Goal: Communication & Community: Share content

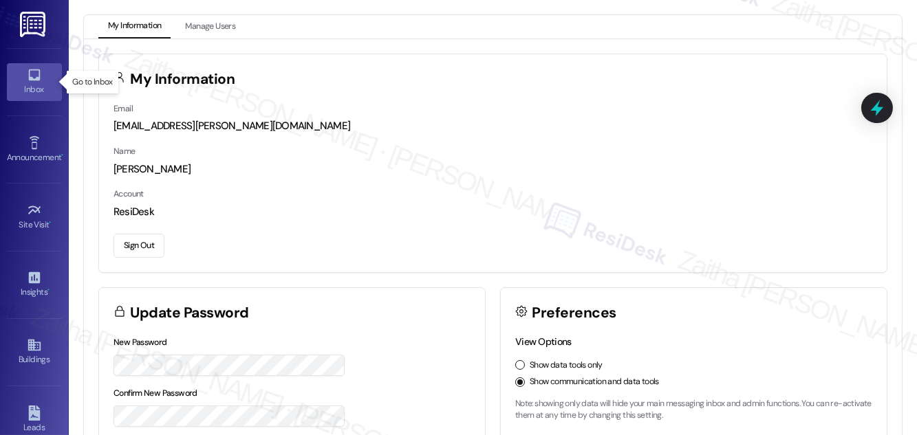
click at [41, 91] on div "Inbox" at bounding box center [34, 90] width 69 height 14
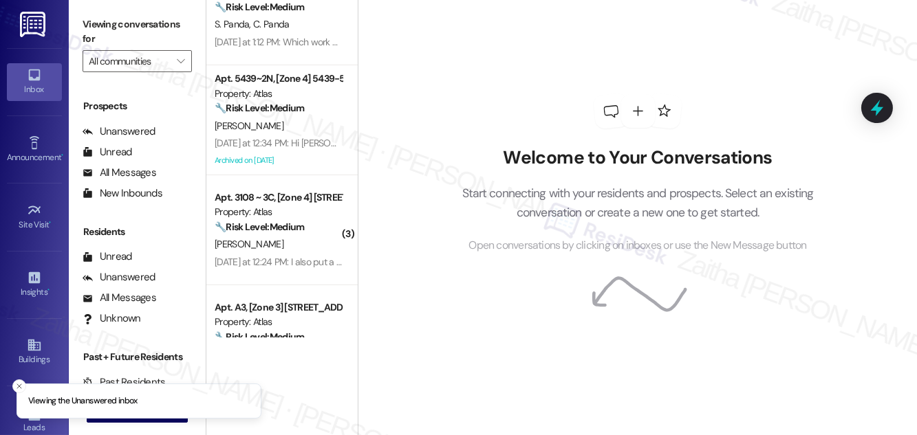
scroll to position [688, 0]
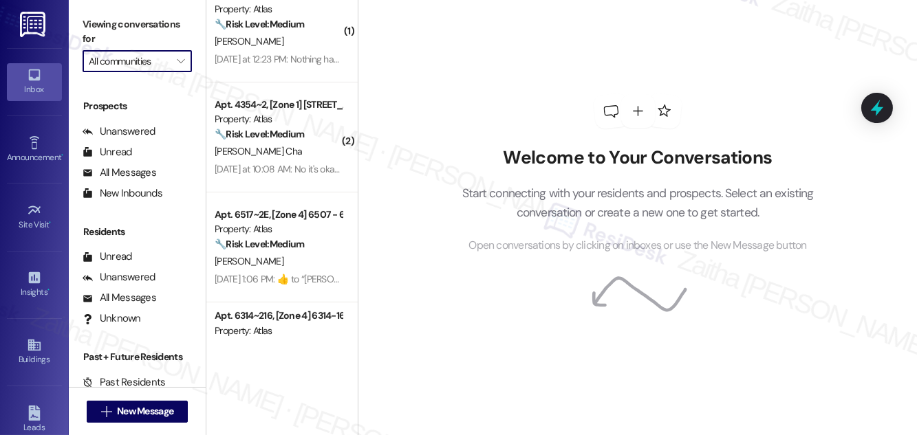
click at [151, 61] on input "All communities" at bounding box center [129, 61] width 81 height 22
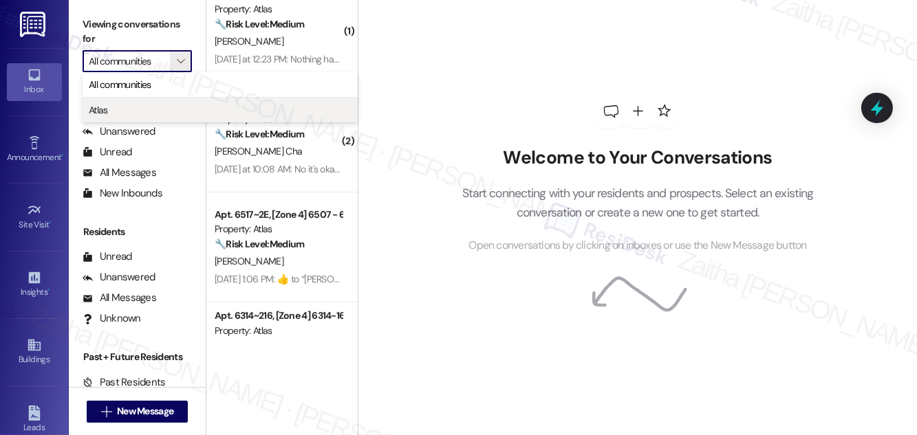
click at [122, 108] on span "Atlas" at bounding box center [220, 110] width 263 height 14
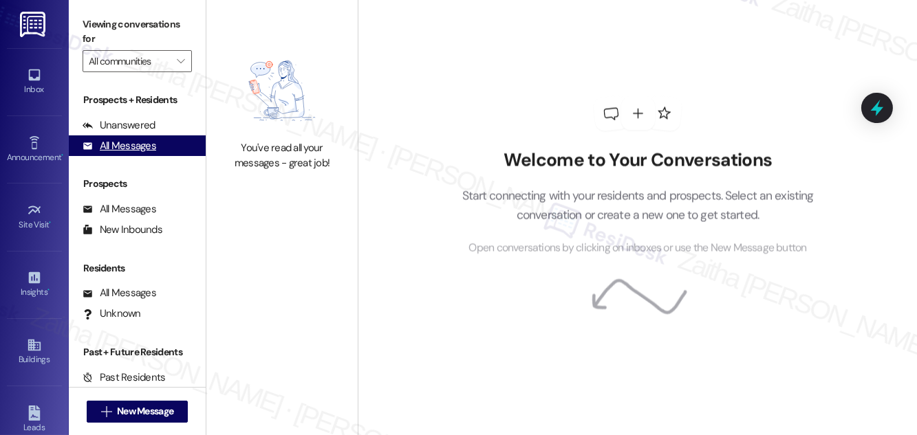
type input "Atlas"
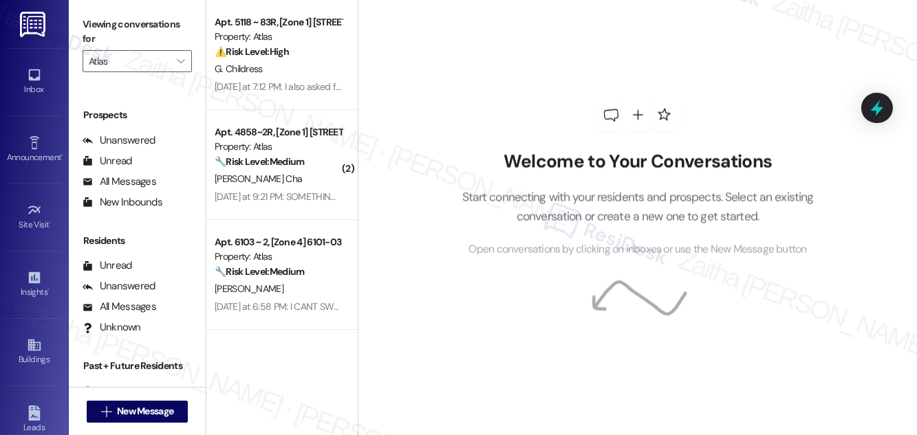
scroll to position [181, 0]
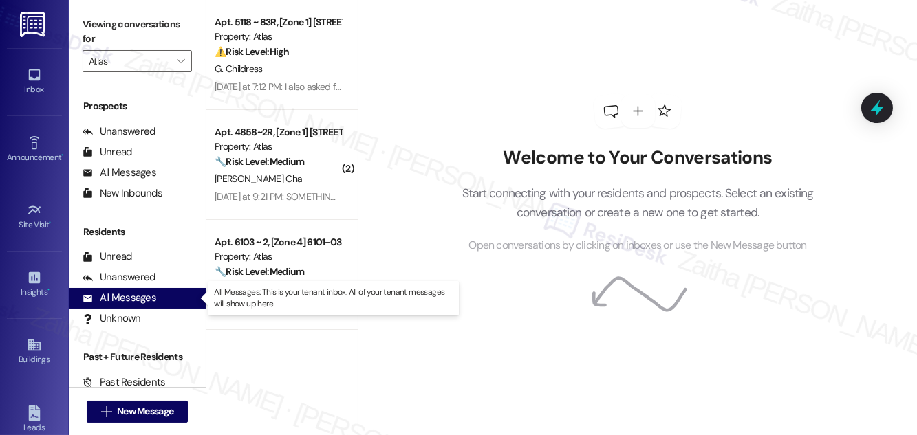
click at [138, 296] on div "All Messages" at bounding box center [120, 298] width 74 height 14
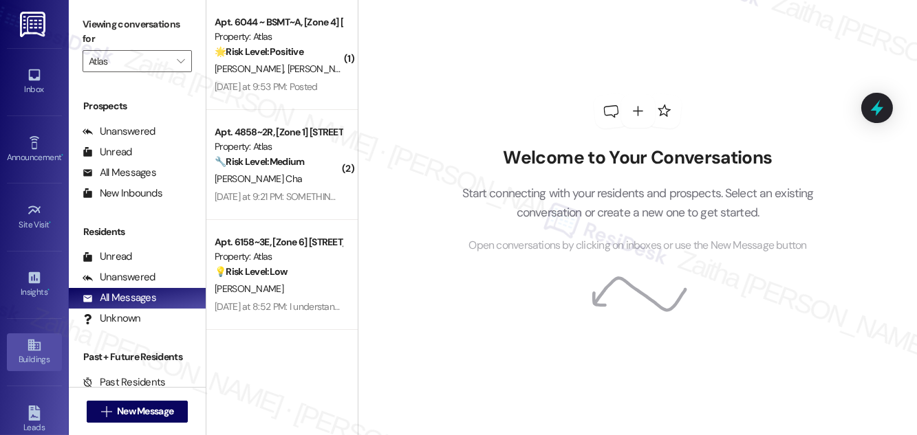
click at [22, 353] on div "Buildings" at bounding box center [34, 360] width 69 height 14
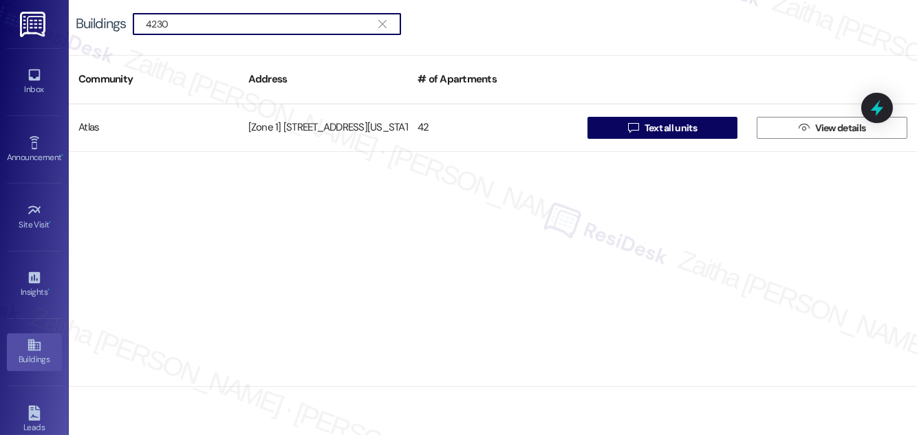
type input "4230"
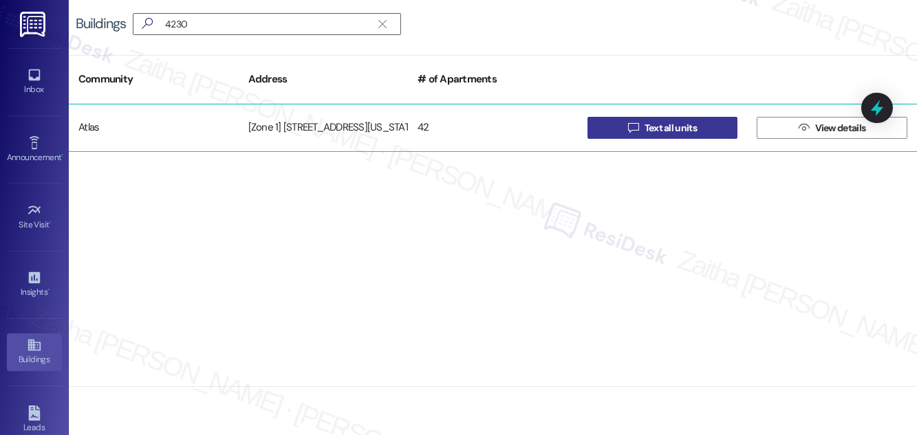
click at [678, 131] on span "Text all units" at bounding box center [670, 128] width 52 height 14
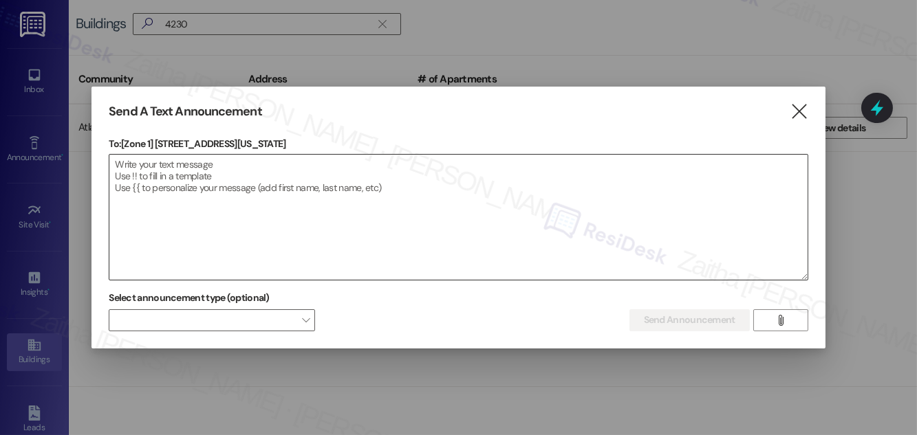
click at [232, 155] on textarea at bounding box center [457, 217] width 697 height 125
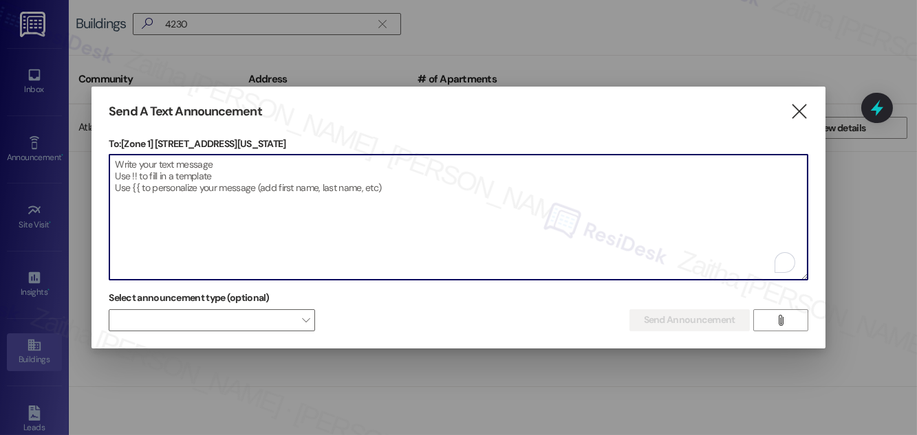
paste textarea "Hello {{first_name}}, Just a heads-up! Our routine pest control service will ta…"
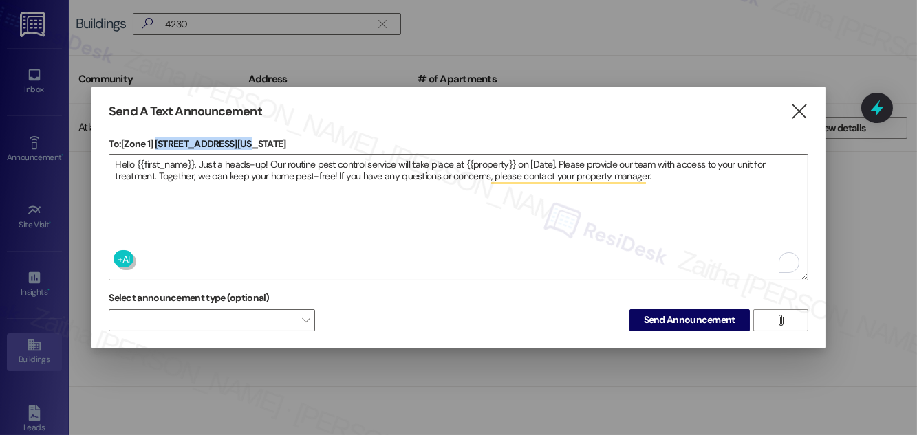
drag, startPoint x: 156, startPoint y: 139, endPoint x: 258, endPoint y: 140, distance: 101.8
click at [258, 140] on p "To: [Zone 1] 4230 S Michigan Ave" at bounding box center [458, 144] width 699 height 14
copy p "4230 S Michigan Ave"
click at [486, 161] on textarea "Hello {{first_name}}, Just a heads-up! Our routine pest control service will ta…" at bounding box center [457, 217] width 697 height 125
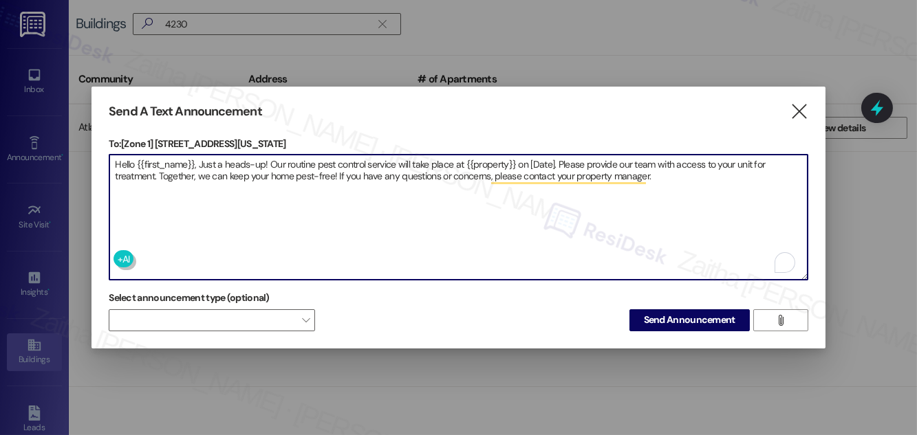
click at [486, 161] on textarea "Hello {{first_name}}, Just a heads-up! Our routine pest control service will ta…" at bounding box center [457, 217] width 697 height 125
paste textarea "NOT_ALLOWED"
paste textarea "Hello {{first_name}}, Just a heads-up! Our routine pest control service will ta…"
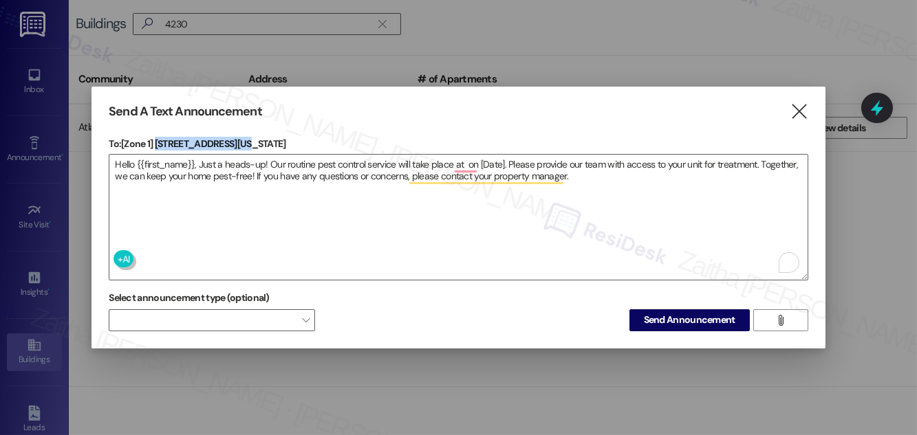
drag, startPoint x: 158, startPoint y: 141, endPoint x: 252, endPoint y: 144, distance: 94.3
click at [252, 144] on p "To: [Zone 1] 4230 S Michigan Ave" at bounding box center [458, 144] width 699 height 14
copy p "4230 S Michigan Ave"
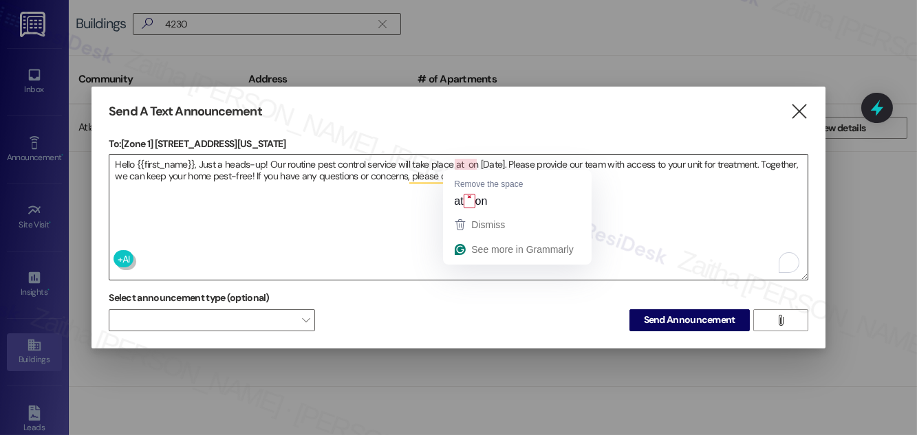
click at [459, 162] on textarea "Hello {{first_name}}, Just a heads-up! Our routine pest control service will ta…" at bounding box center [457, 217] width 697 height 125
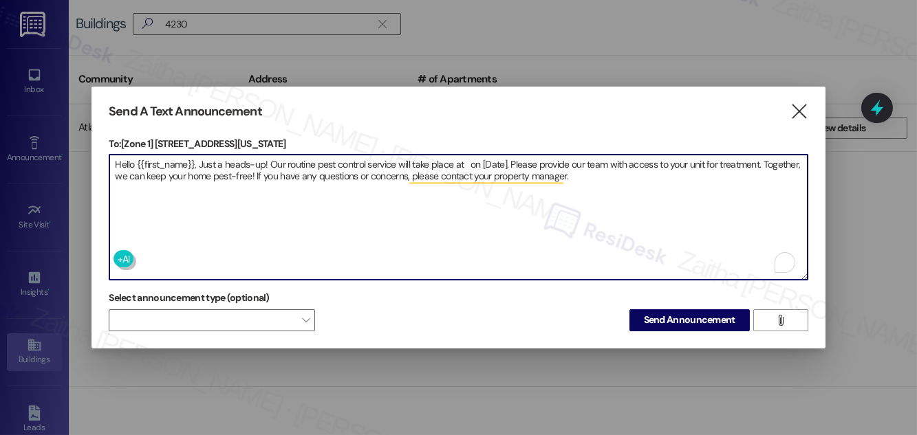
paste textarea "4230 S Michigan Ave"
click at [576, 159] on textarea "Hello {{first_name}}, Just a heads-up! Our routine pest control service will ta…" at bounding box center [457, 217] width 697 height 125
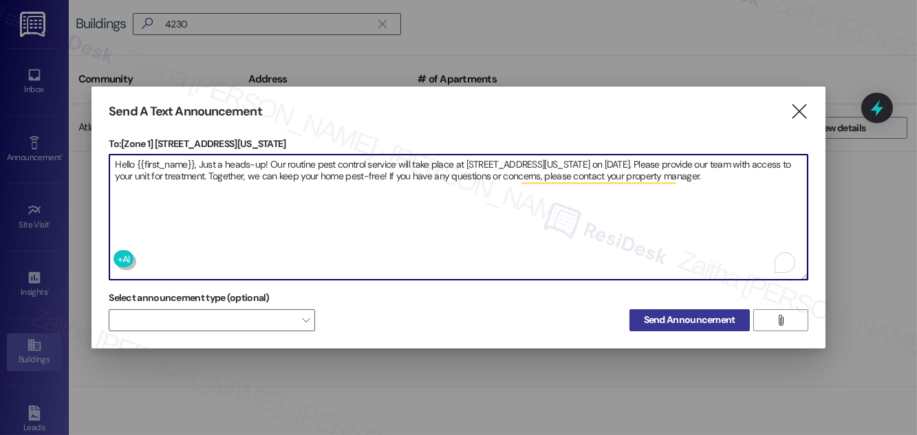
type textarea "Hello {{first_name}}, Just a heads-up! Our routine pest control service will ta…"
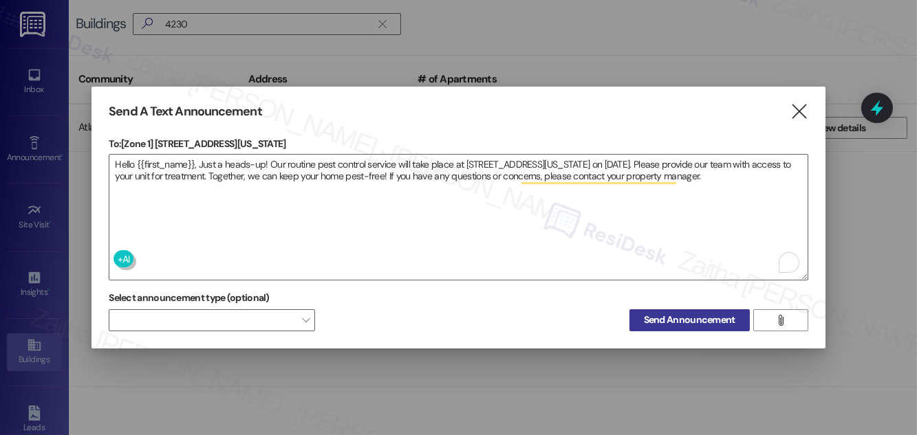
click at [689, 318] on span "Send Announcement" at bounding box center [689, 320] width 91 height 14
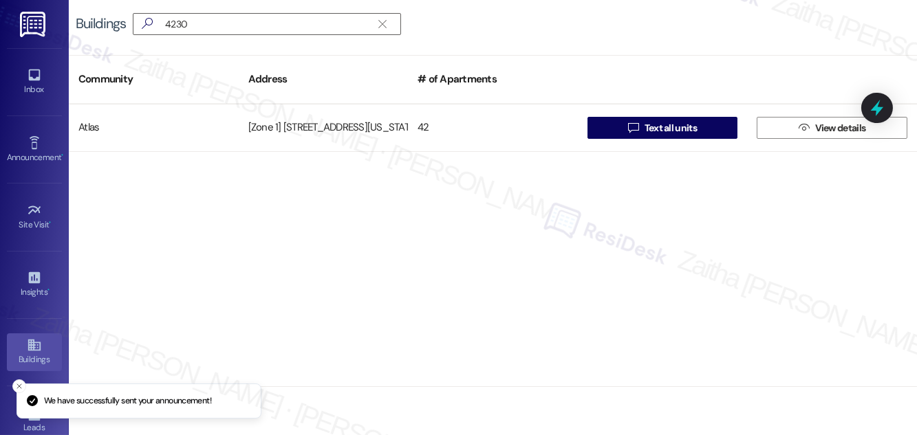
drag, startPoint x: 201, startPoint y: 19, endPoint x: 119, endPoint y: 19, distance: 81.8
click at [174, 19] on input "4230" at bounding box center [268, 23] width 206 height 19
click at [116, 19] on div "Buildings  4230 " at bounding box center [245, 24] width 339 height 22
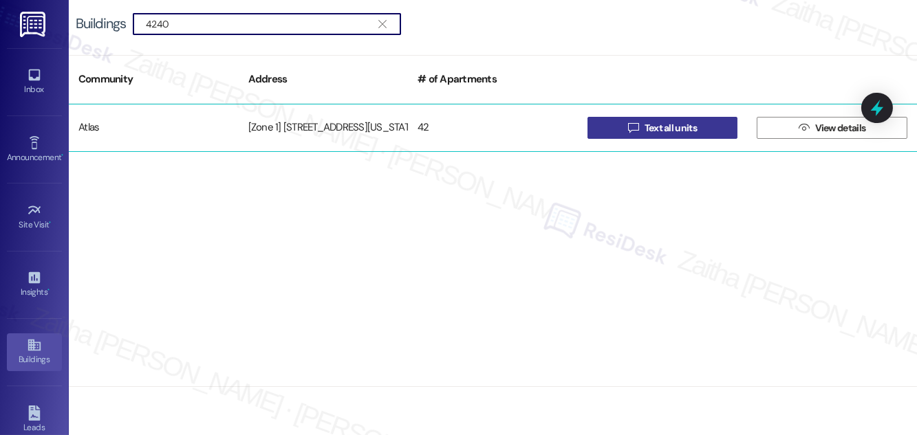
type input "4240"
click at [684, 126] on span "Text all units" at bounding box center [670, 128] width 52 height 14
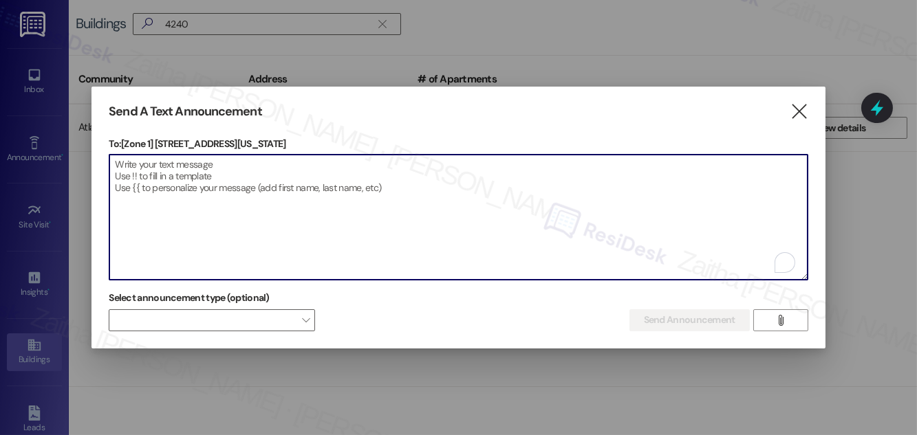
click at [225, 167] on textarea "To enrich screen reader interactions, please activate Accessibility in Grammarl…" at bounding box center [457, 217] width 697 height 125
paste textarea "Hello {{first_name}}, Just a heads-up! Our routine pest control service will ta…"
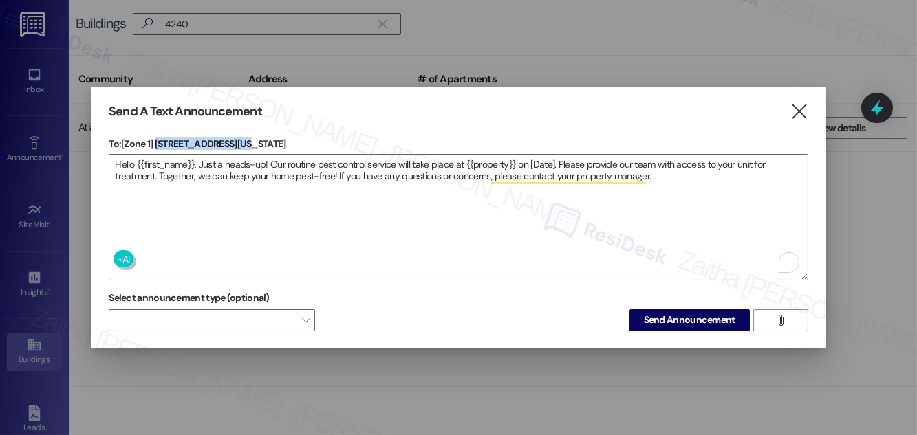
drag, startPoint x: 158, startPoint y: 141, endPoint x: 246, endPoint y: 136, distance: 88.2
click at [246, 137] on p "To: [Zone 1] 4240 S Michigan Ave" at bounding box center [458, 144] width 699 height 14
copy p "4240 S Michigan Ave"
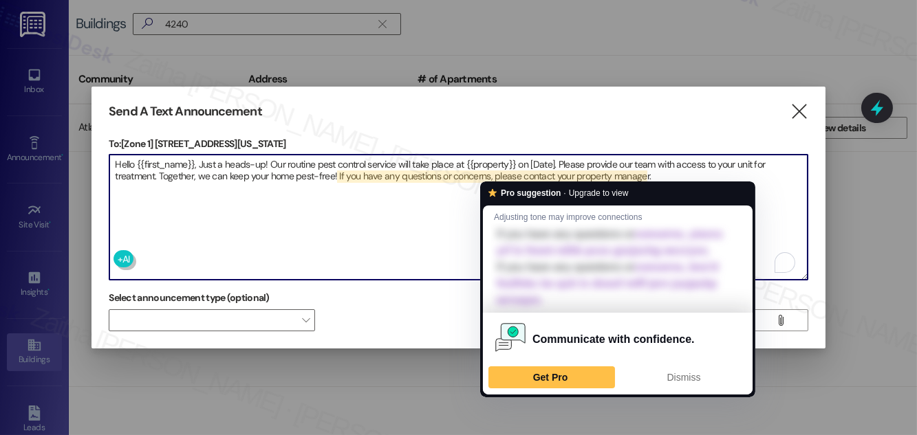
click at [486, 158] on textarea "Hello {{first_name}}, Just a heads-up! Our routine pest control service will ta…" at bounding box center [457, 217] width 697 height 125
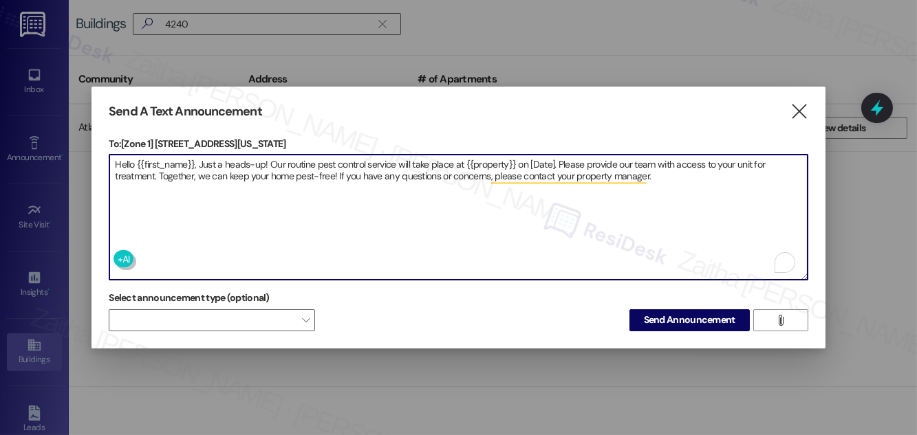
click at [486, 158] on textarea "Hello {{first_name}}, Just a heads-up! Our routine pest control service will ta…" at bounding box center [457, 217] width 697 height 125
paste textarea "4240 S Michigan Ave"
click at [578, 162] on textarea "Hello {{first_name}}, Just a heads-up! Our routine pest control service will ta…" at bounding box center [457, 217] width 697 height 125
type textarea "Hello {{first_name}}, Just a heads-up! Our routine pest control service will ta…"
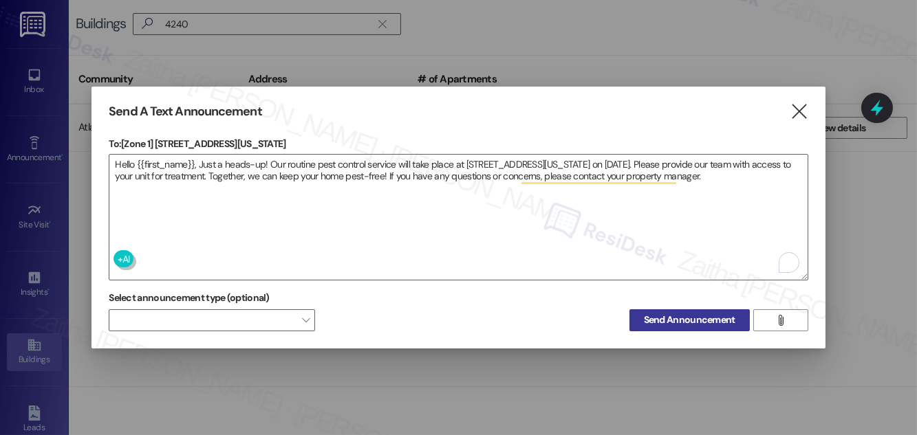
click at [687, 313] on span "Send Announcement" at bounding box center [689, 320] width 91 height 14
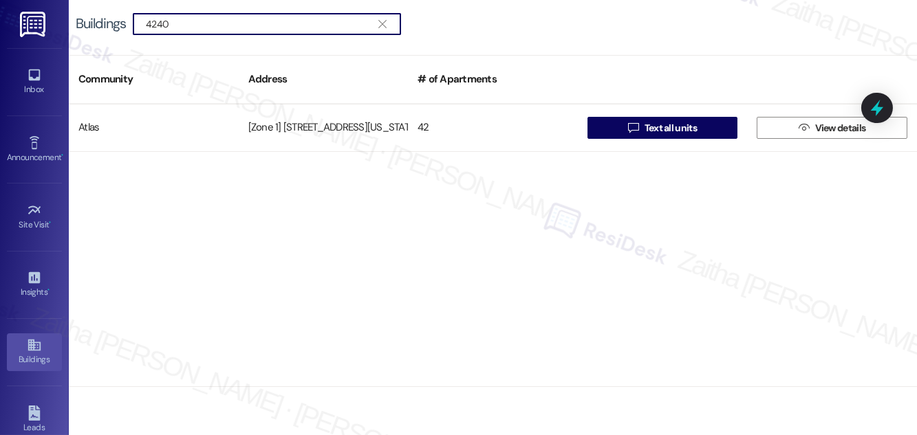
drag, startPoint x: 200, startPoint y: 19, endPoint x: 100, endPoint y: 14, distance: 100.5
click at [100, 14] on div "Buildings  4240 " at bounding box center [245, 24] width 339 height 22
type input "4433"
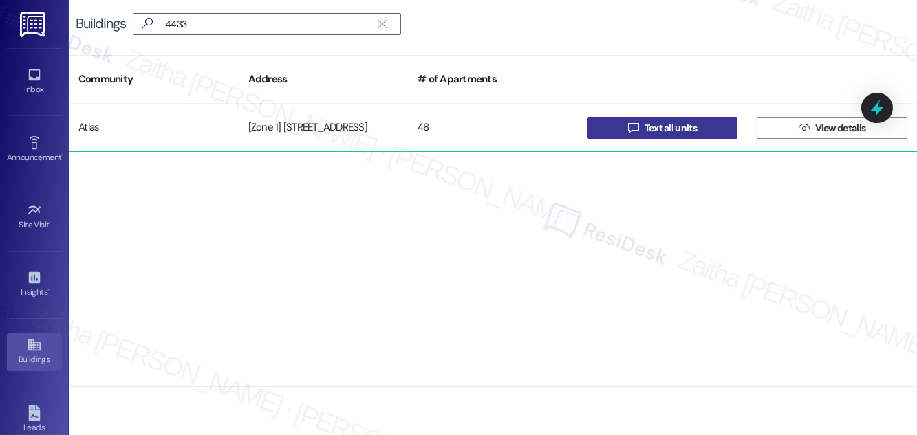
click at [644, 122] on span "Text all units" at bounding box center [670, 128] width 52 height 14
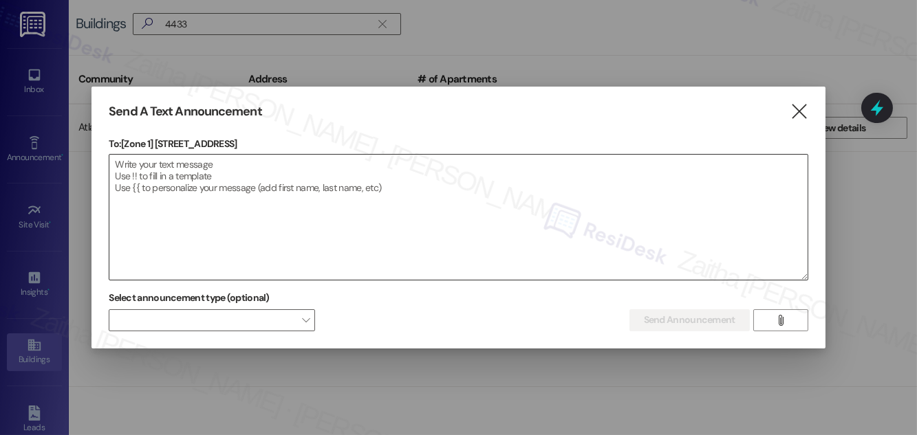
click at [323, 199] on textarea at bounding box center [457, 217] width 697 height 125
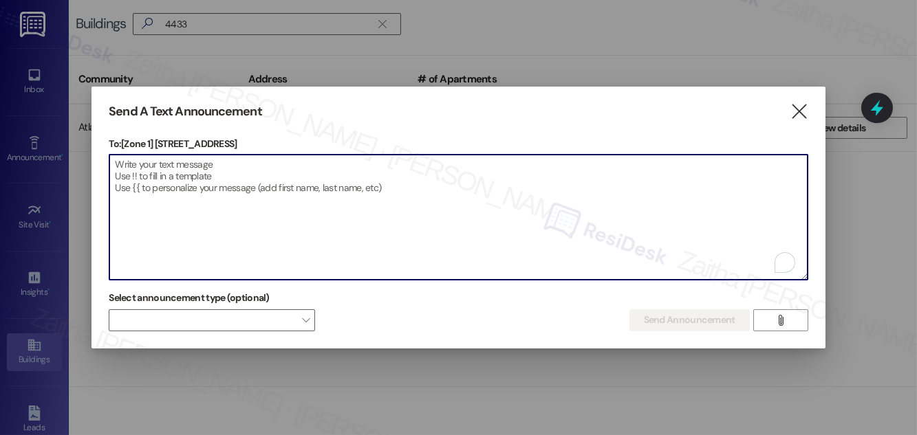
paste textarea "Hello {{first_name}}, Just a heads-up! Our routine pest control service will ta…"
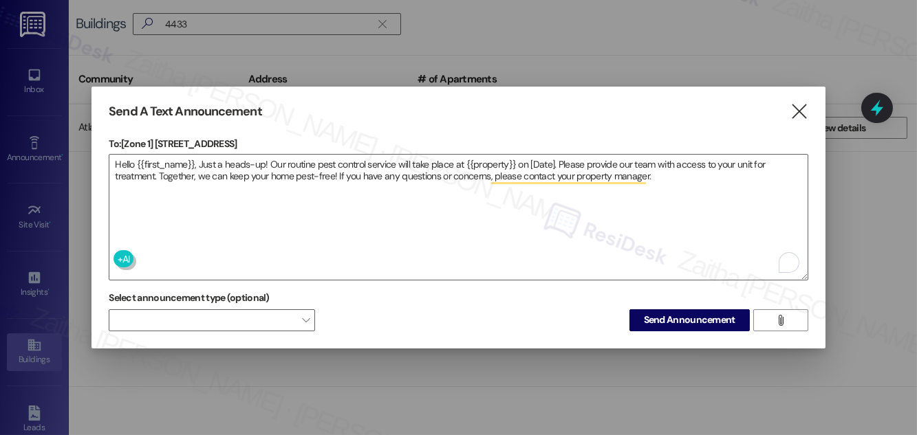
drag, startPoint x: 156, startPoint y: 138, endPoint x: 271, endPoint y: 137, distance: 114.9
click at [271, 137] on p "To: [Zone 1] 4433-37 S Greenwood Ave" at bounding box center [458, 144] width 699 height 14
copy p "4433-37 S Greenwood Ave"
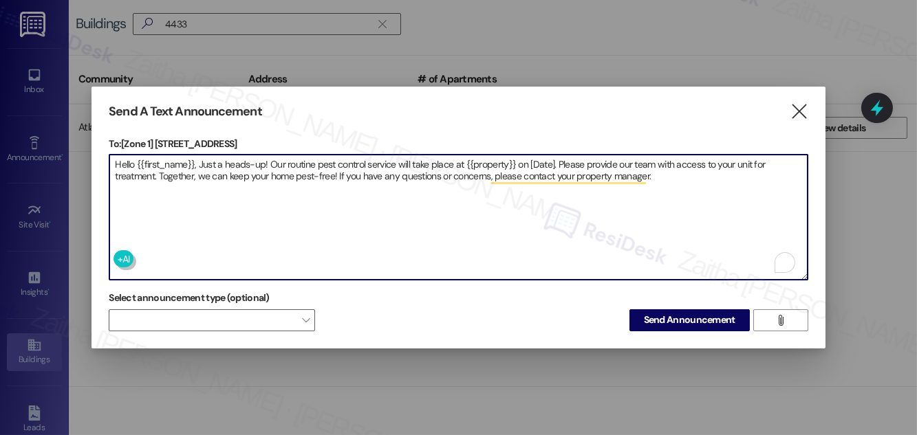
click at [480, 157] on textarea "Hello {{first_name}}, Just a heads-up! Our routine pest control service will ta…" at bounding box center [457, 217] width 697 height 125
paste textarea "4433-37 S Greenwood Ave"
click at [600, 159] on textarea "Hello {{first_name}}, Just a heads-up! Our routine pest control service will ta…" at bounding box center [457, 217] width 697 height 125
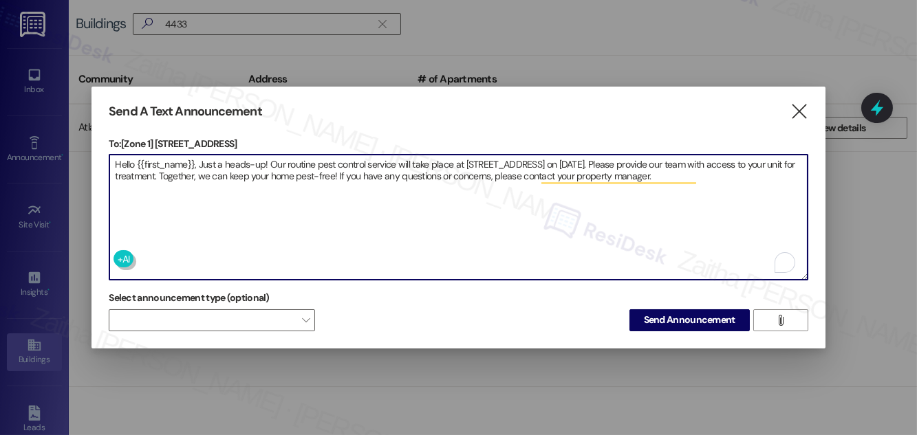
type textarea "Hello {{first_name}}, Just a heads-up! Our routine pest control service will ta…"
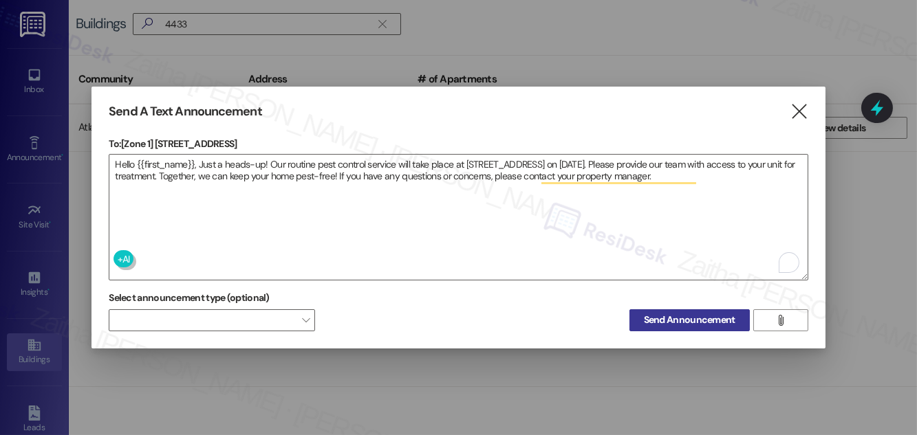
click at [682, 318] on span "Send Announcement" at bounding box center [689, 320] width 91 height 14
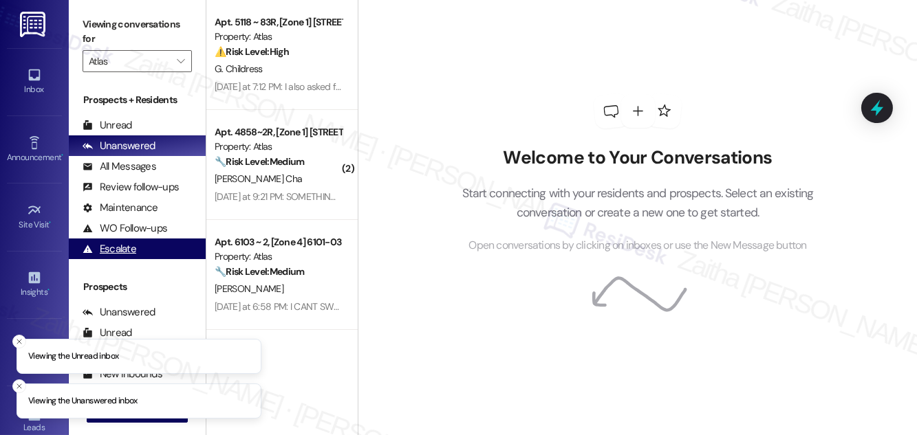
scroll to position [181, 0]
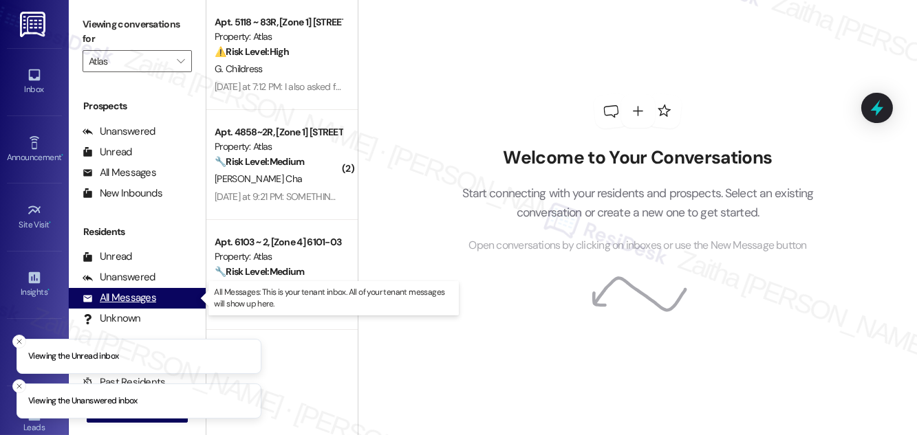
click at [139, 293] on div "All Messages" at bounding box center [120, 298] width 74 height 14
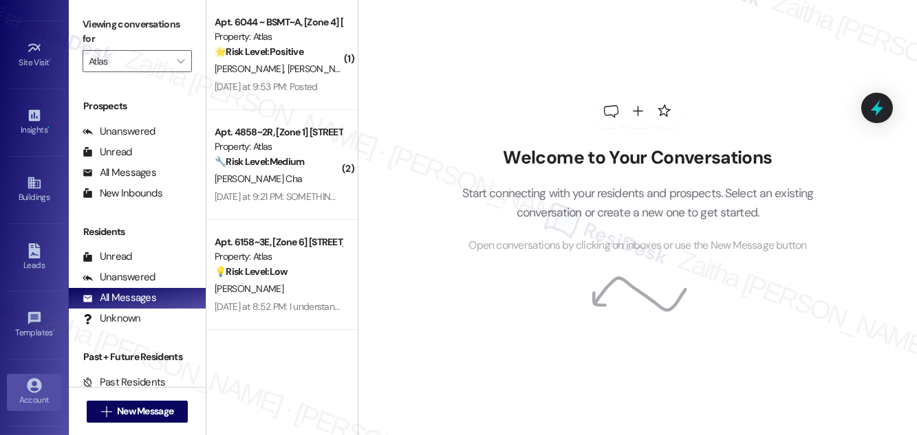
scroll to position [91, 0]
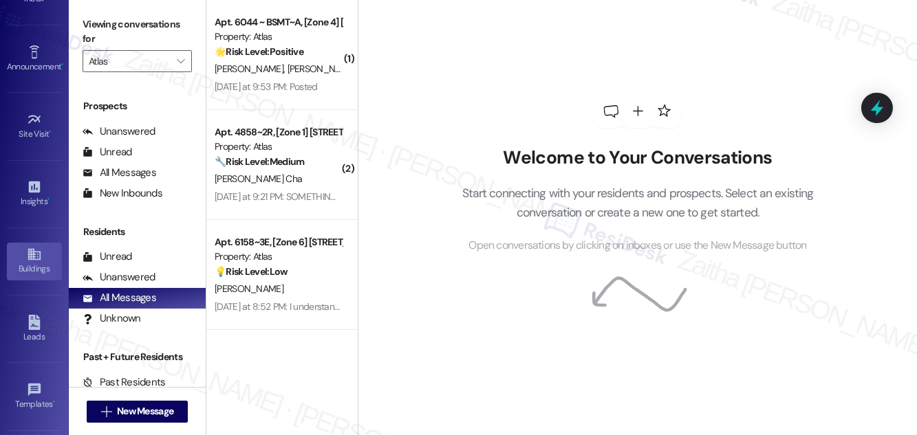
click at [40, 262] on div "Buildings" at bounding box center [34, 269] width 69 height 14
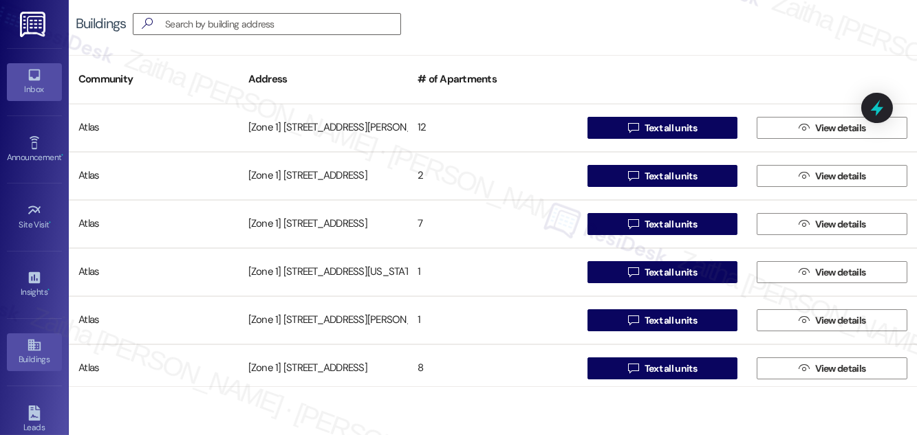
click at [9, 79] on link "Inbox" at bounding box center [34, 81] width 55 height 37
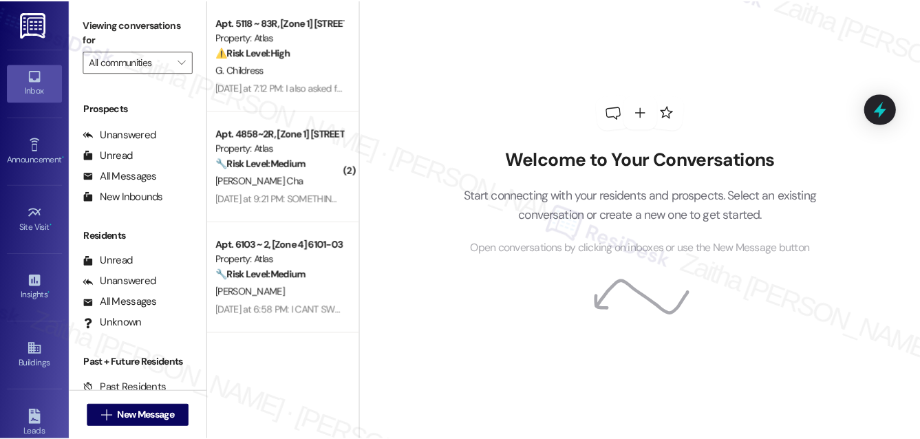
scroll to position [181, 0]
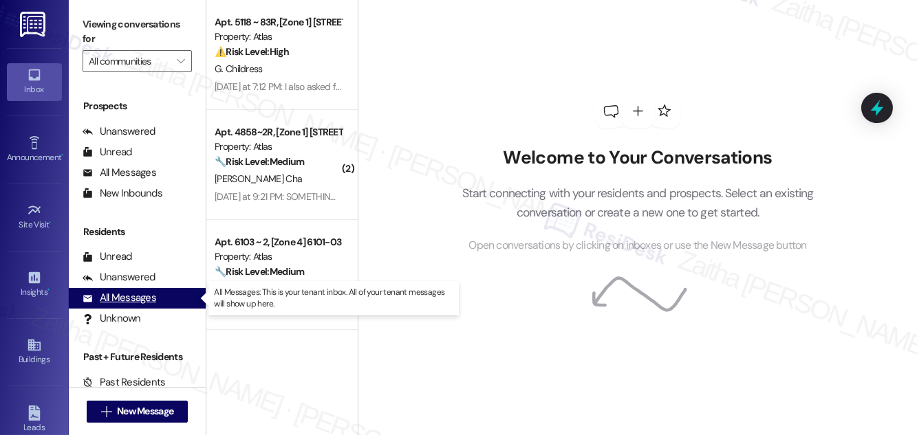
click at [129, 299] on div "All Messages" at bounding box center [120, 298] width 74 height 14
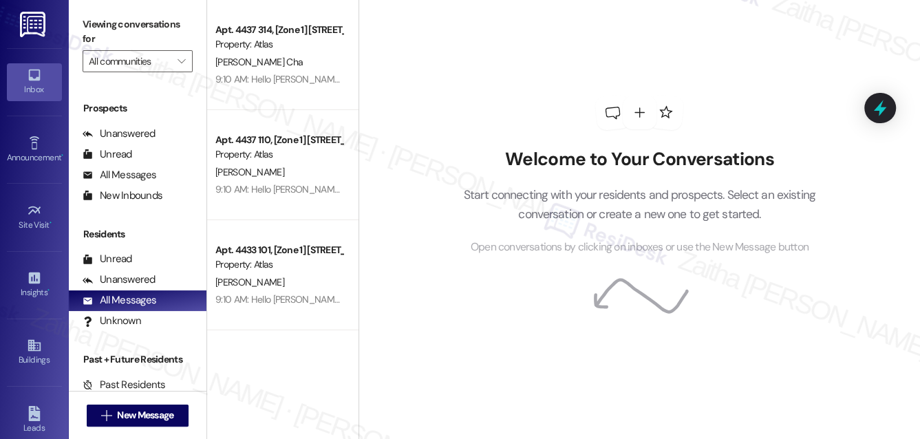
scroll to position [177, 0]
